Goal: Find specific page/section

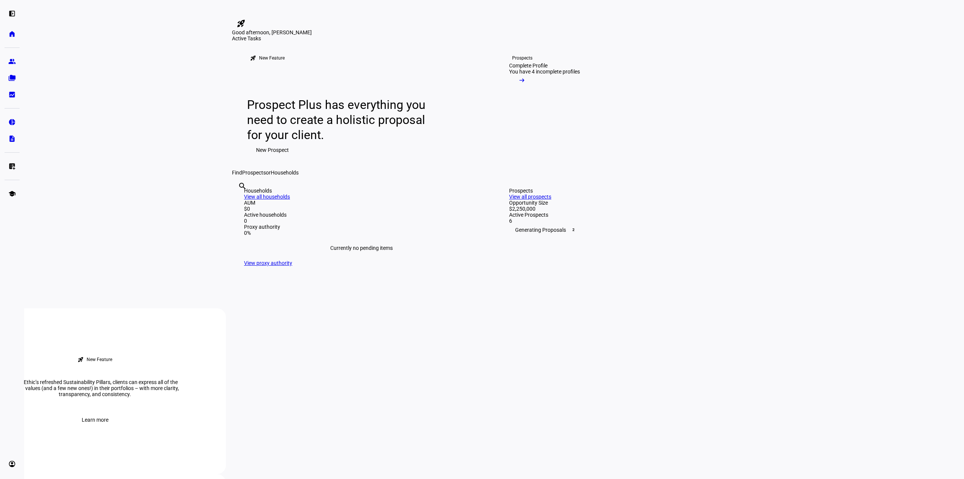
scroll to position [163, 0]
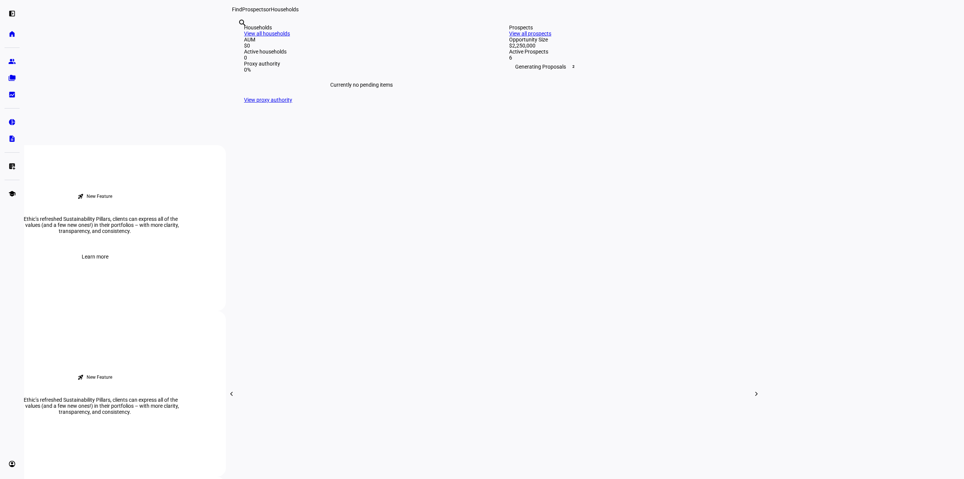
click at [240, 38] on input "text" at bounding box center [239, 33] width 2 height 9
type input "[PERSON_NAME]"
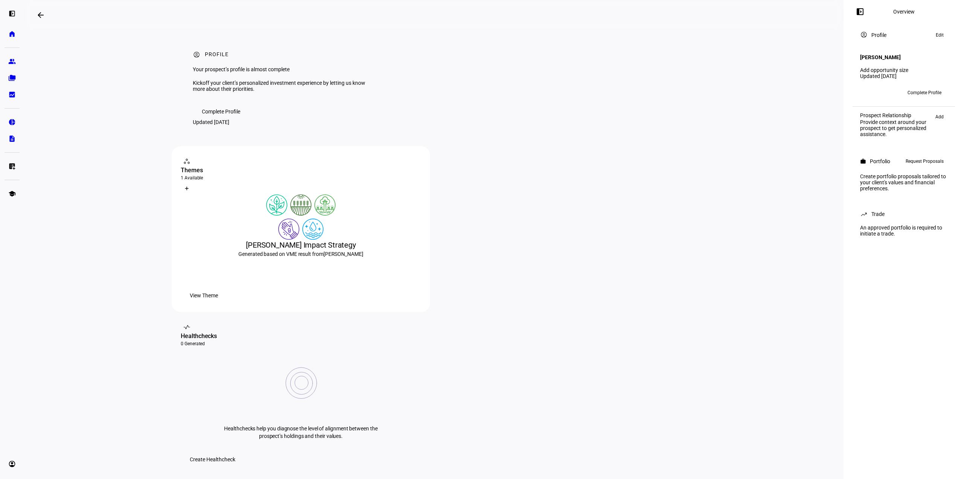
scroll to position [163, 0]
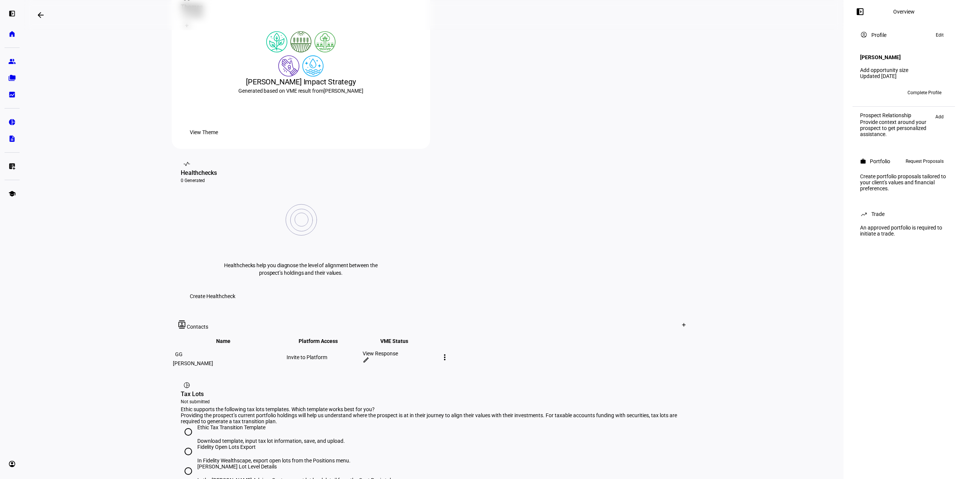
click at [216, 360] on div "[PERSON_NAME]" at bounding box center [229, 363] width 112 height 6
click at [449, 352] on mat-icon "more_vert" at bounding box center [444, 356] width 9 height 9
click at [760, 386] on div at bounding box center [482, 239] width 964 height 479
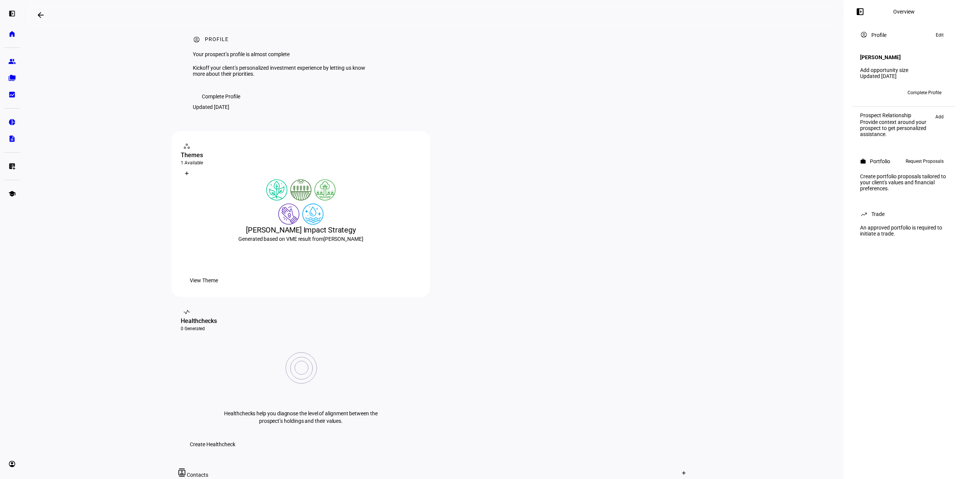
scroll to position [0, 0]
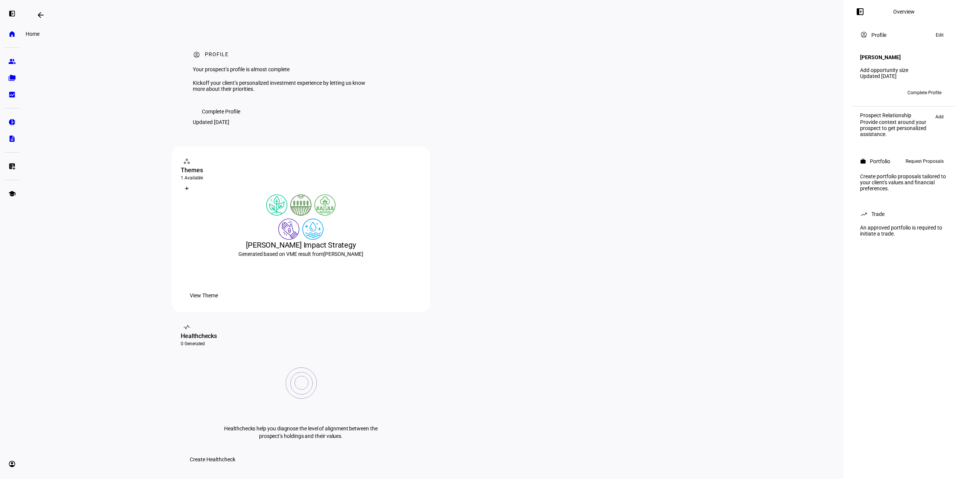
click at [10, 33] on eth-mat-symbol "home" at bounding box center [12, 34] width 8 height 8
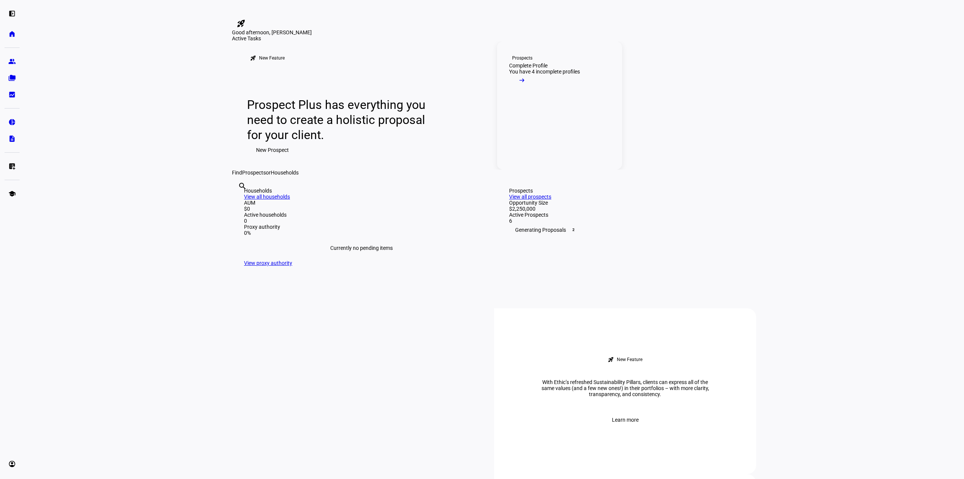
click at [539, 69] on div "Complete Profile" at bounding box center [528, 66] width 38 height 6
